Goal: Book appointment/travel/reservation

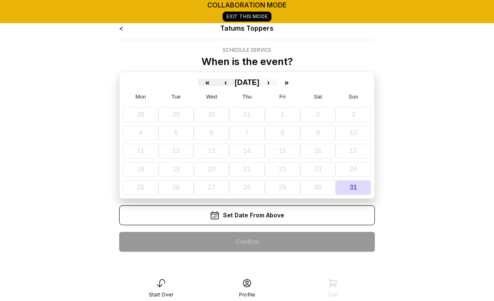
click at [275, 82] on button "›" at bounding box center [269, 82] width 18 height 7
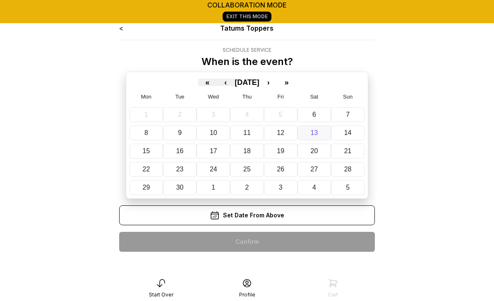
click at [310, 127] on button "13" at bounding box center [315, 132] width 34 height 15
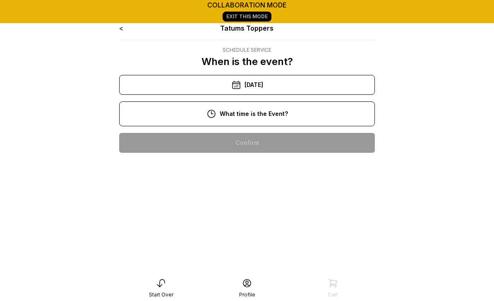
click at [257, 172] on div "11:00 am" at bounding box center [247, 169] width 243 height 20
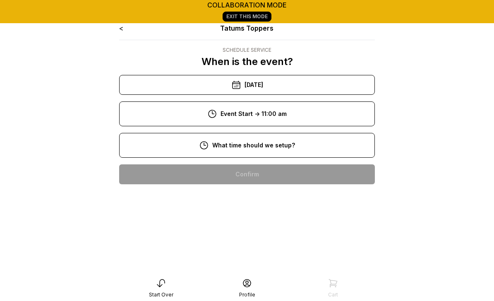
click at [254, 176] on div "8:00 am" at bounding box center [247, 174] width 243 height 20
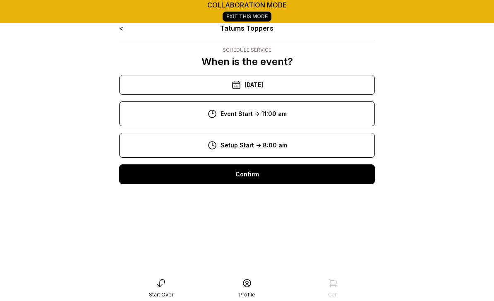
click at [254, 178] on div "Confirm" at bounding box center [247, 174] width 256 height 20
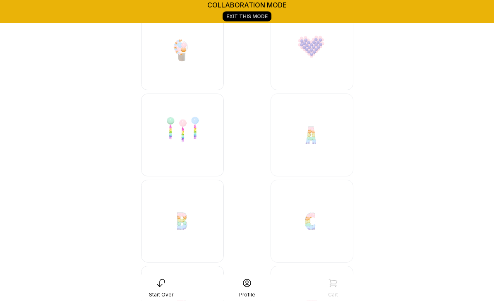
scroll to position [6838, 0]
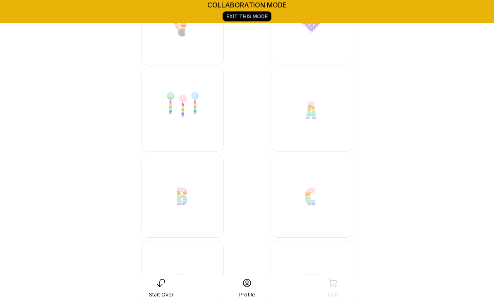
click at [319, 195] on img at bounding box center [312, 196] width 83 height 83
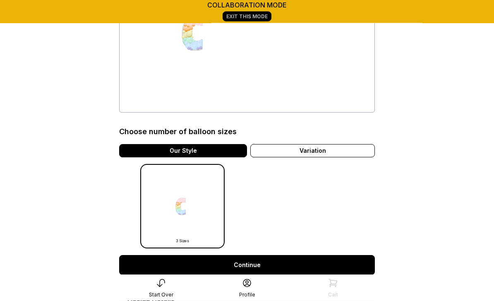
scroll to position [128, 0]
click at [257, 269] on link "Continue" at bounding box center [247, 265] width 256 height 20
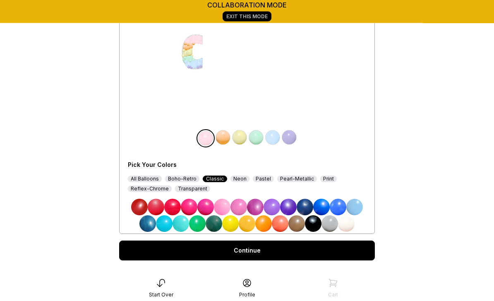
scroll to position [107, 0]
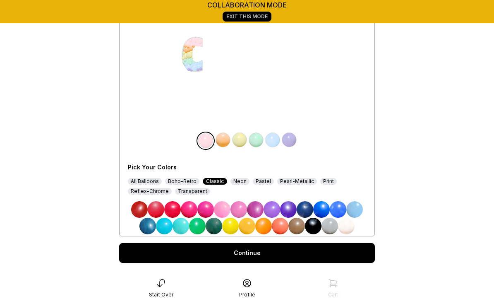
click at [146, 181] on div "All Balloons" at bounding box center [145, 181] width 34 height 7
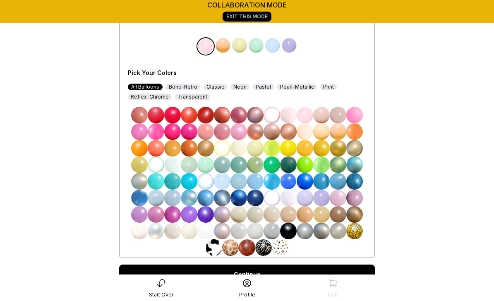
scroll to position [214, 0]
